Goal: Information Seeking & Learning: Find specific page/section

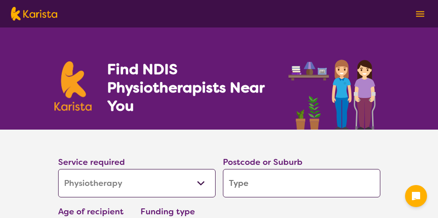
select select "Physiotherapy"
select select "NDIS"
select select "Physiotherapy"
select select "NDIS"
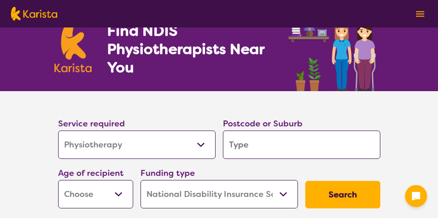
scroll to position [39, 0]
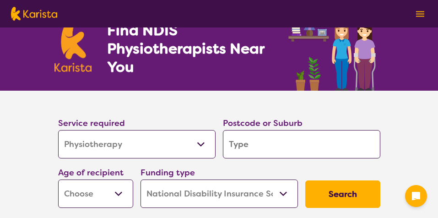
click at [284, 144] on input "search" at bounding box center [302, 144] width 158 height 28
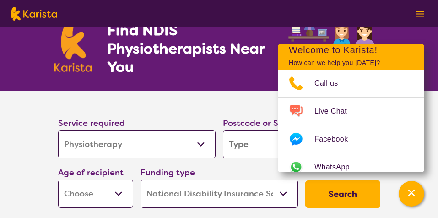
click at [247, 148] on input "search" at bounding box center [302, 144] width 158 height 28
type input "2"
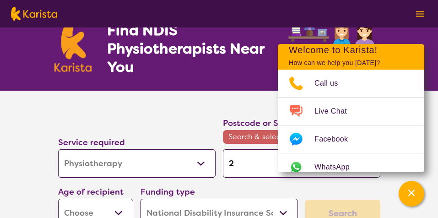
type input "26"
type input "265"
type input "2650"
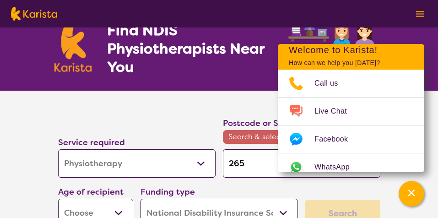
type input "2650"
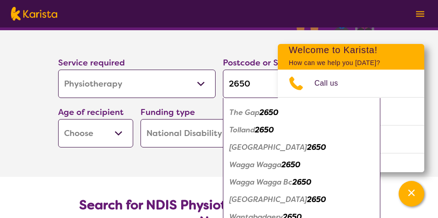
scroll to position [101, 0]
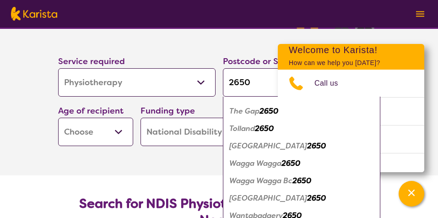
type input "2650"
click at [251, 161] on em "Wagga Wagga" at bounding box center [255, 163] width 52 height 10
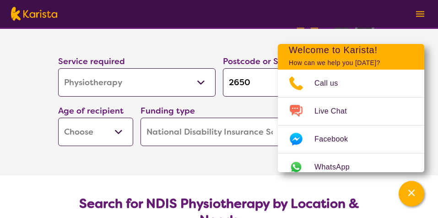
scroll to position [0, 0]
click at [433, 86] on section "Service required Allied Health Assistant Assessment ([MEDICAL_DATA] or [MEDICAL…" at bounding box center [219, 102] width 438 height 147
select select "EC"
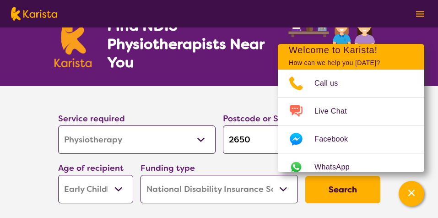
scroll to position [53, 0]
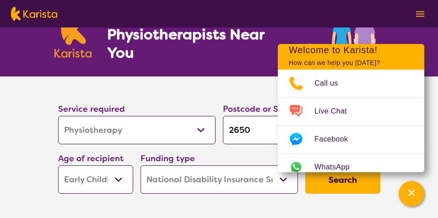
click at [348, 181] on button "Search" at bounding box center [342, 179] width 75 height 27
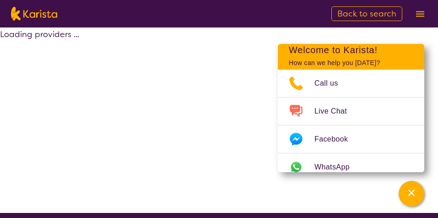
select select "NDIS"
select select "Physiotherapy"
select select "EC"
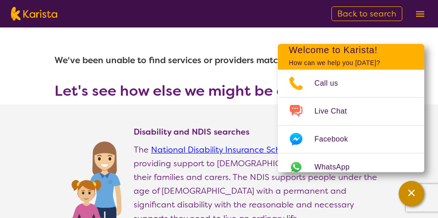
click at [410, 187] on div "Channel Menu" at bounding box center [412, 194] width 18 height 20
